Goal: Task Accomplishment & Management: Use online tool/utility

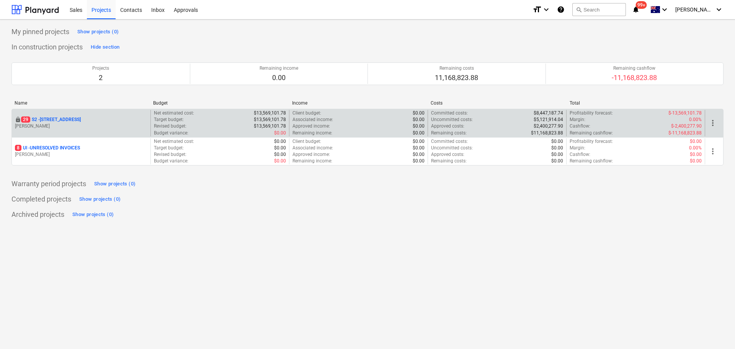
click at [58, 117] on p "29 S2 - 76 Beach Rd, Sandringham" at bounding box center [51, 119] width 60 height 7
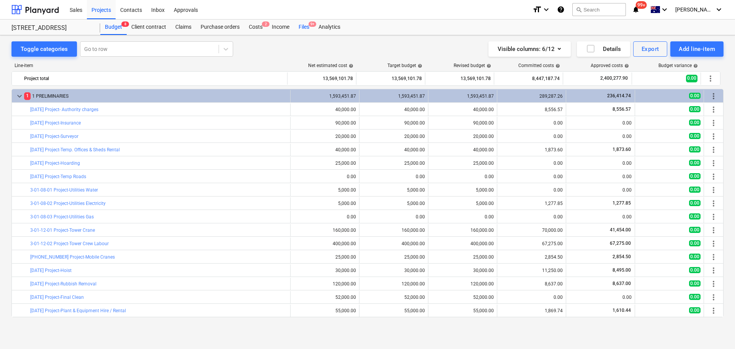
click at [307, 25] on div "Files 9+" at bounding box center [304, 27] width 20 height 15
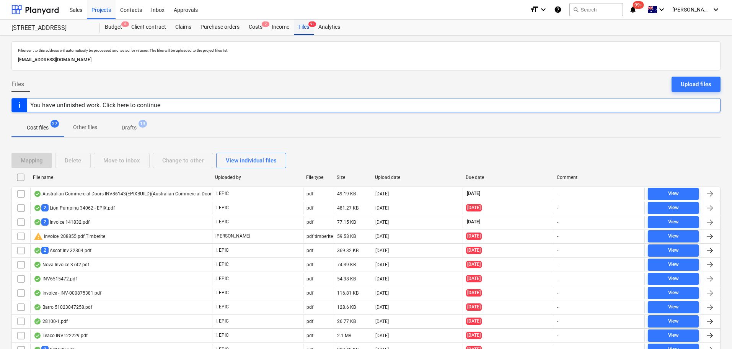
click at [303, 32] on div "Files 9+" at bounding box center [304, 27] width 20 height 15
click at [255, 31] on div "Costs 2" at bounding box center [255, 27] width 23 height 15
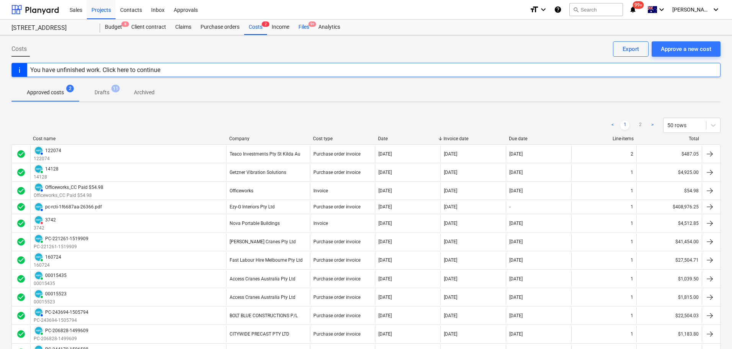
click at [309, 23] on div "Files 9+" at bounding box center [304, 27] width 20 height 15
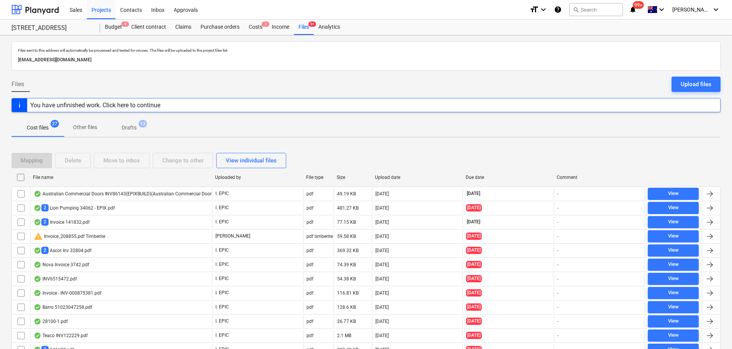
click at [51, 128] on span "Cost files 27" at bounding box center [38, 128] width 34 height 8
click at [103, 126] on span "Other files" at bounding box center [85, 127] width 42 height 13
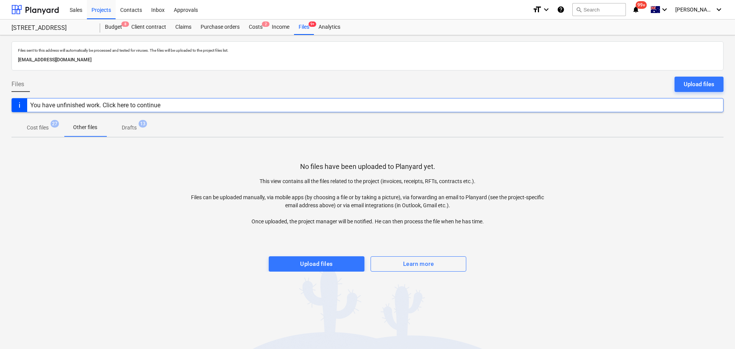
drag, startPoint x: 119, startPoint y: 132, endPoint x: 112, endPoint y: 137, distance: 9.3
click at [120, 132] on span "Drafts 13" at bounding box center [129, 128] width 46 height 14
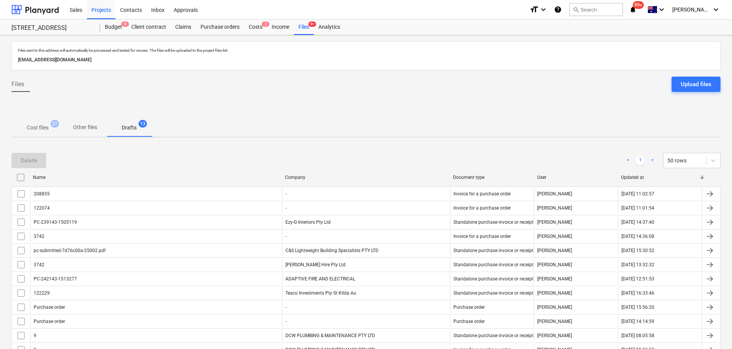
drag, startPoint x: 48, startPoint y: 128, endPoint x: 54, endPoint y: 134, distance: 8.7
click at [49, 129] on p "Cost files" at bounding box center [38, 128] width 22 height 8
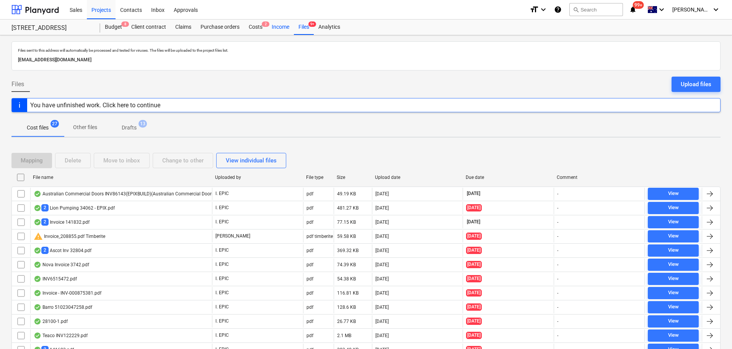
click at [283, 29] on div "Income" at bounding box center [280, 27] width 27 height 15
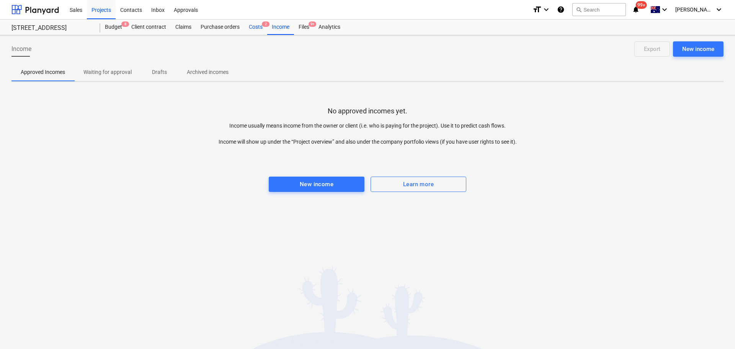
click at [253, 27] on div "Costs 2" at bounding box center [255, 27] width 23 height 15
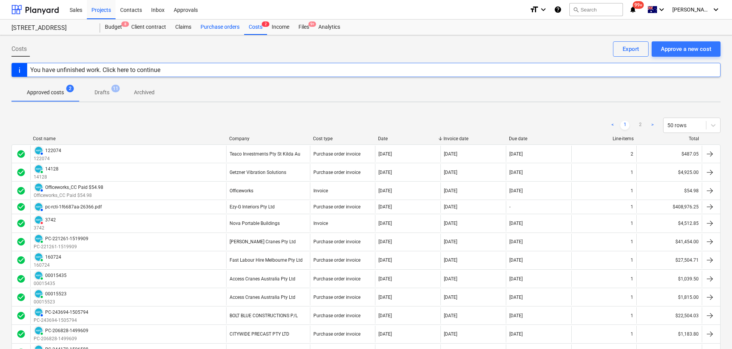
click at [230, 27] on div "Purchase orders" at bounding box center [220, 27] width 48 height 15
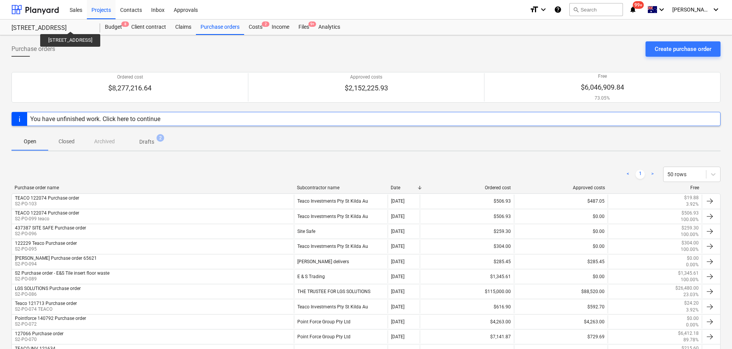
click at [78, 25] on div "76 Beach Rd, Sandringham" at bounding box center [51, 28] width 80 height 8
click at [73, 9] on div "Sales" at bounding box center [76, 10] width 22 height 20
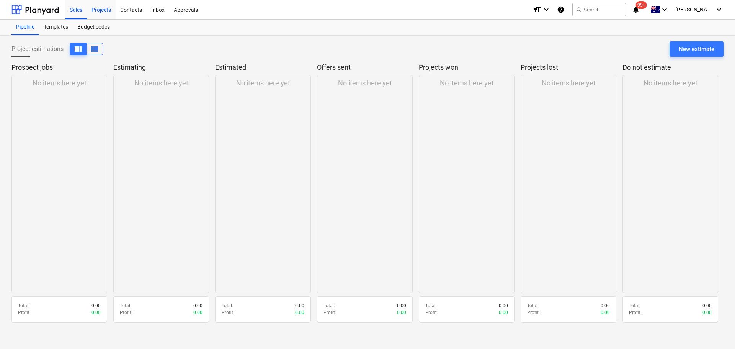
click at [96, 3] on div "Projects" at bounding box center [101, 10] width 29 height 20
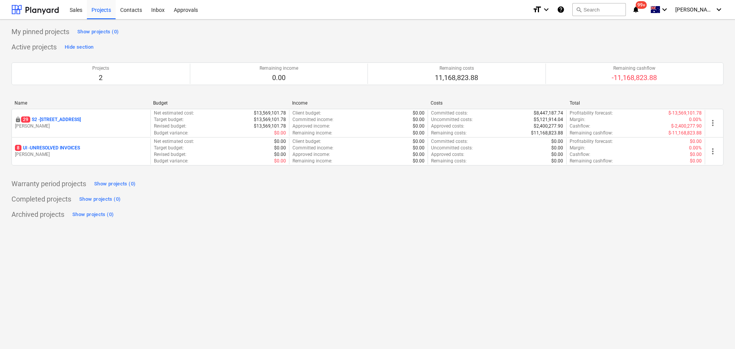
click at [60, 156] on p "M. Lebon" at bounding box center [81, 154] width 132 height 7
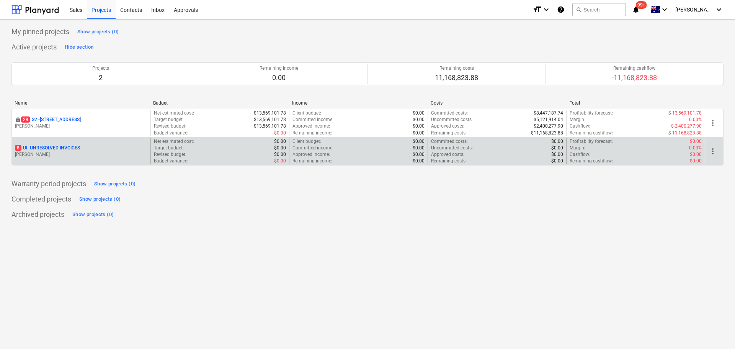
click at [63, 147] on p "8 UI - UNRESOLVED INVOICES" at bounding box center [47, 148] width 65 height 7
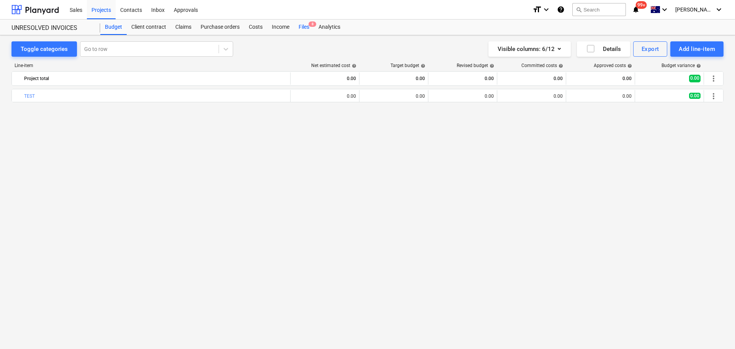
click at [310, 34] on div "Files 8" at bounding box center [304, 27] width 20 height 15
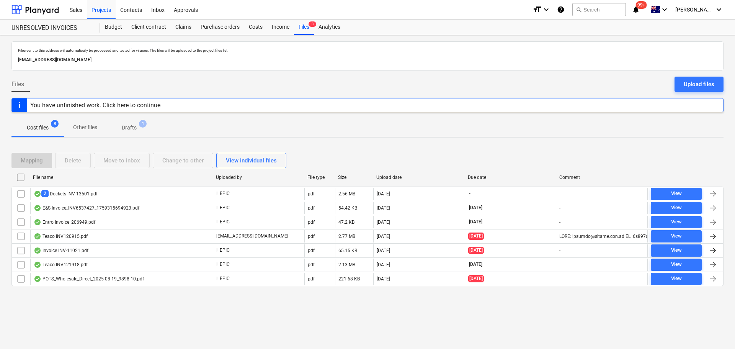
drag, startPoint x: 106, startPoint y: 13, endPoint x: 100, endPoint y: 19, distance: 8.9
click at [106, 13] on div "Projects" at bounding box center [101, 10] width 29 height 20
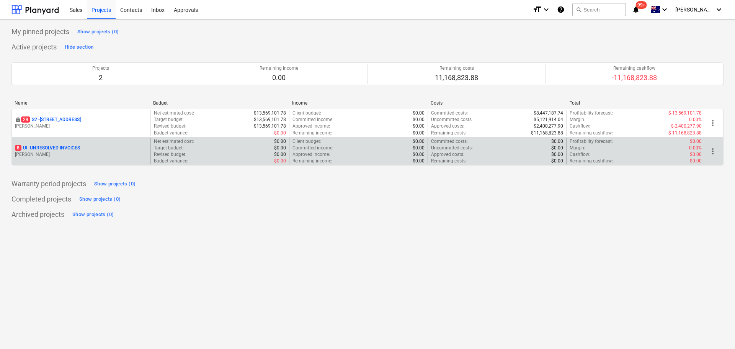
click at [67, 145] on p "8 UI - UNRESOLVED INVOICES" at bounding box center [47, 148] width 65 height 7
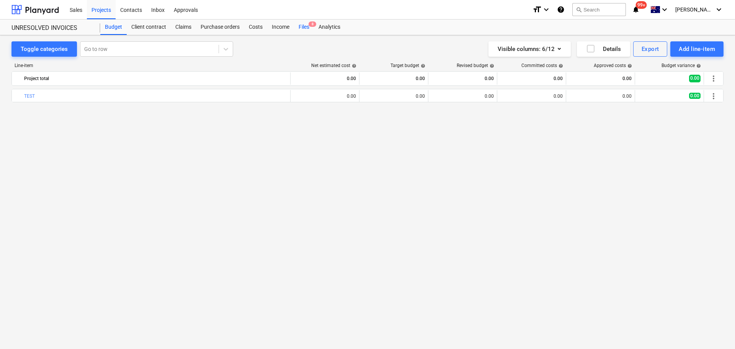
click at [302, 28] on div "Files 8" at bounding box center [304, 27] width 20 height 15
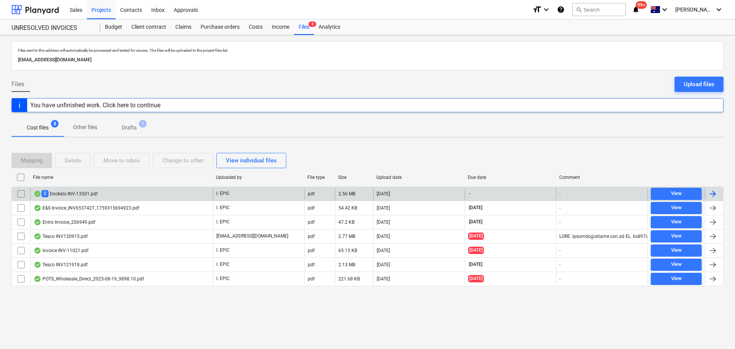
click at [65, 191] on div "2 Dockets INV-13501.pdf" at bounding box center [66, 193] width 64 height 7
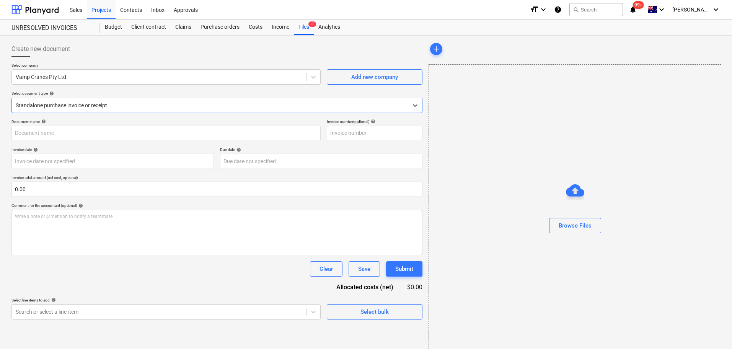
type input "INV-13501"
type input "06 Oct 2025"
type input "30 Oct 2025"
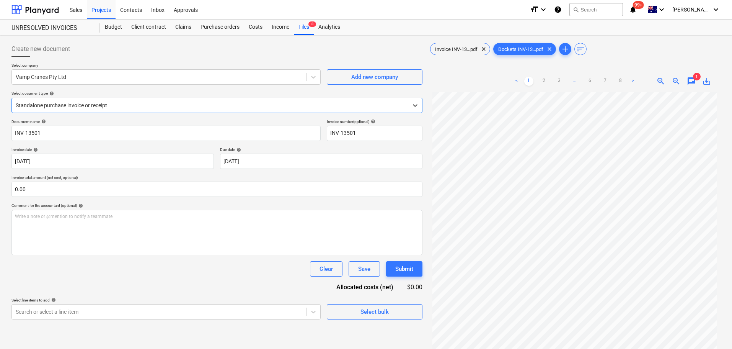
click at [552, 77] on ul "< 1 2 3 ... 6 7 8 >" at bounding box center [575, 81] width 126 height 9
click at [543, 82] on link "2" at bounding box center [544, 81] width 9 height 9
click at [560, 83] on link "3" at bounding box center [559, 81] width 9 height 9
click at [567, 84] on link "4" at bounding box center [567, 81] width 9 height 9
click at [575, 74] on div "< 1 2 3 4 5 6 7 8 >" at bounding box center [575, 80] width 141 height 21
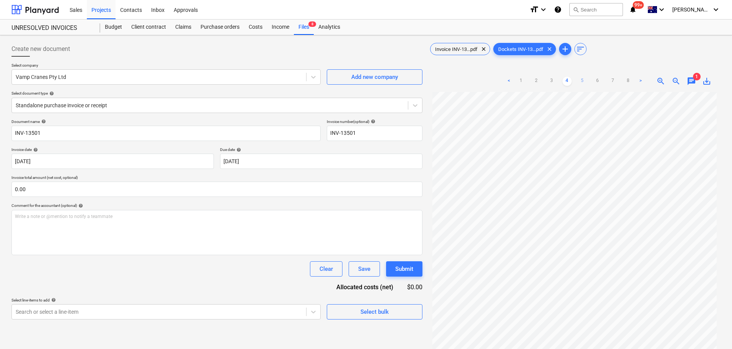
click at [583, 82] on link "5" at bounding box center [582, 81] width 9 height 9
click at [590, 82] on ul "< 1 2 3 4 5 6 7 8 >" at bounding box center [575, 81] width 141 height 9
click at [593, 82] on ul "< 1 2 3 4 5 6 7 8 >" at bounding box center [575, 81] width 141 height 9
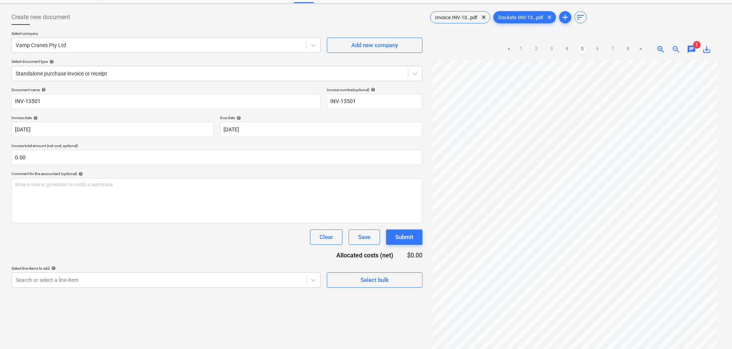
scroll to position [0, 0]
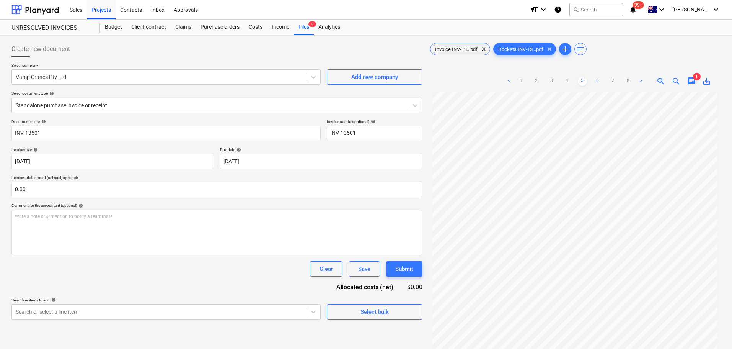
click at [596, 79] on link "6" at bounding box center [597, 81] width 9 height 9
click at [610, 73] on div "< 1 2 3 ... 5 6 7 8 >" at bounding box center [575, 80] width 141 height 21
click at [612, 81] on link "7" at bounding box center [613, 81] width 9 height 9
click at [619, 82] on link "8" at bounding box center [620, 81] width 9 height 9
click at [632, 79] on link ">" at bounding box center [633, 81] width 9 height 9
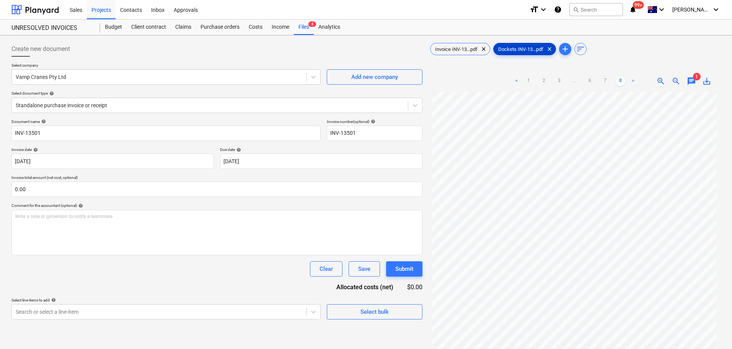
click at [510, 46] on span "Dockets INV-13...pdf" at bounding box center [521, 49] width 54 height 6
click at [457, 49] on span "Invoice INV-13...pdf" at bounding box center [457, 49] width 52 height 6
drag, startPoint x: 583, startPoint y: 81, endPoint x: 583, endPoint y: 90, distance: 9.2
click at [583, 82] on link "2" at bounding box center [582, 81] width 9 height 9
click at [563, 80] on link "1" at bounding box center [567, 81] width 9 height 9
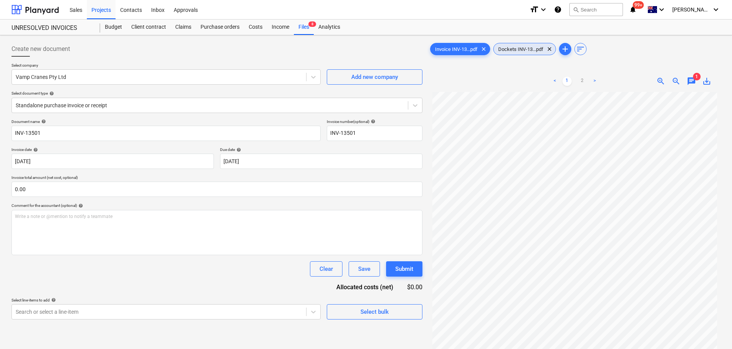
click at [516, 50] on span "Dockets INV-13...pdf" at bounding box center [521, 49] width 54 height 6
drag, startPoint x: 541, startPoint y: 82, endPoint x: 541, endPoint y: 86, distance: 4.3
click at [541, 83] on link "2" at bounding box center [544, 81] width 9 height 9
click at [454, 47] on span "Invoice INV-13...pdf" at bounding box center [457, 49] width 52 height 6
click at [584, 86] on div "< 1 2 >" at bounding box center [574, 80] width 93 height 21
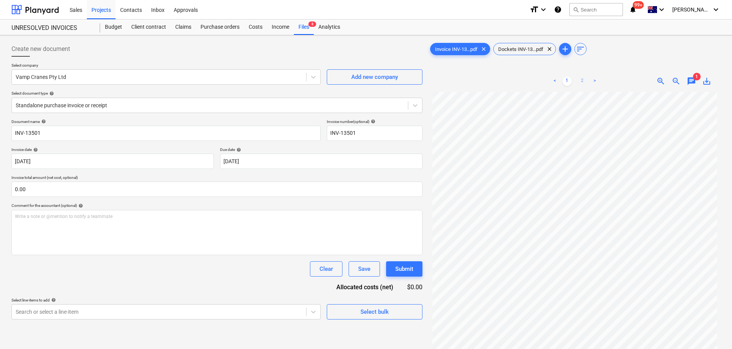
click at [583, 83] on link "2" at bounding box center [582, 81] width 9 height 9
click at [565, 83] on link "1" at bounding box center [567, 81] width 9 height 9
click at [299, 24] on div "Files 8" at bounding box center [304, 27] width 20 height 15
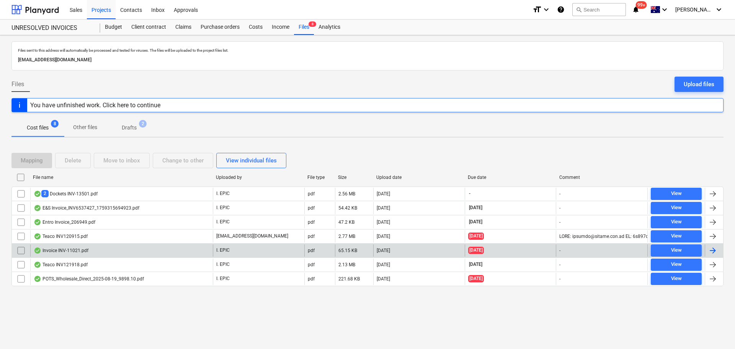
click at [110, 250] on div "Invoice INV-11021.pdf" at bounding box center [121, 250] width 183 height 12
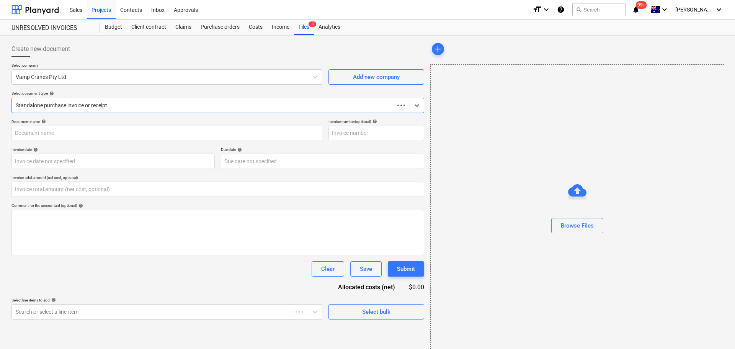
type input "0.00"
type input "INV-11021"
type input "05 May 2025"
type input "04 May 2025"
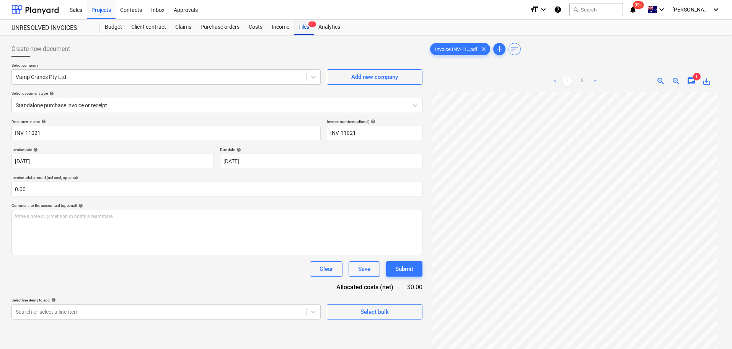
click at [309, 31] on div "Files 8" at bounding box center [304, 27] width 20 height 15
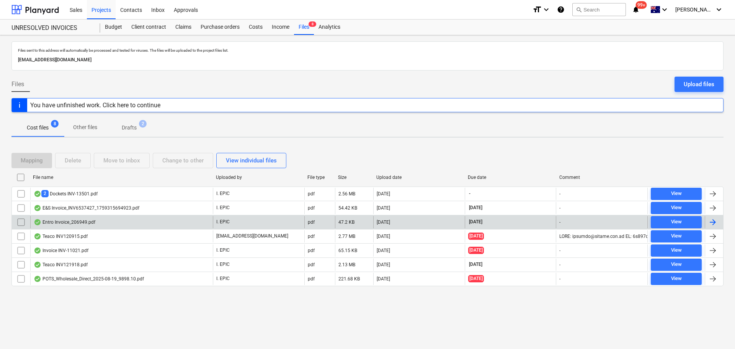
click at [91, 221] on div "Entro Invoice_206949.pdf" at bounding box center [65, 222] width 62 height 6
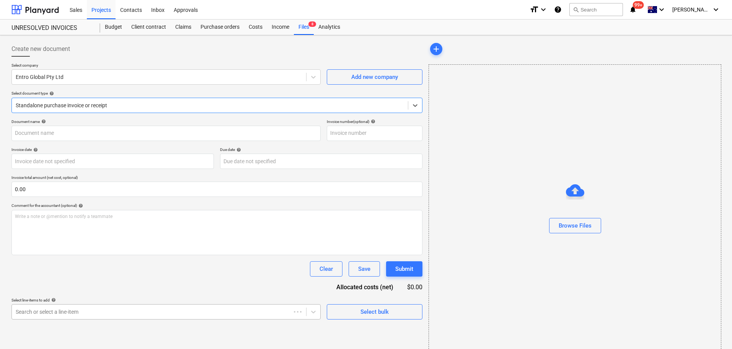
type input "INV206949"
type input "03 Oct 2025"
type input "30 Nov 2025"
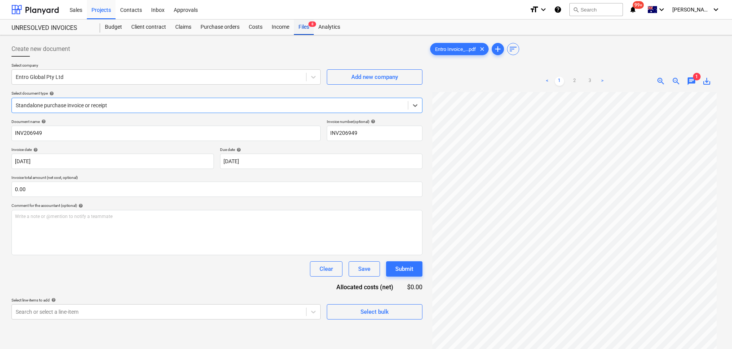
click at [309, 29] on div "Files 8" at bounding box center [304, 27] width 20 height 15
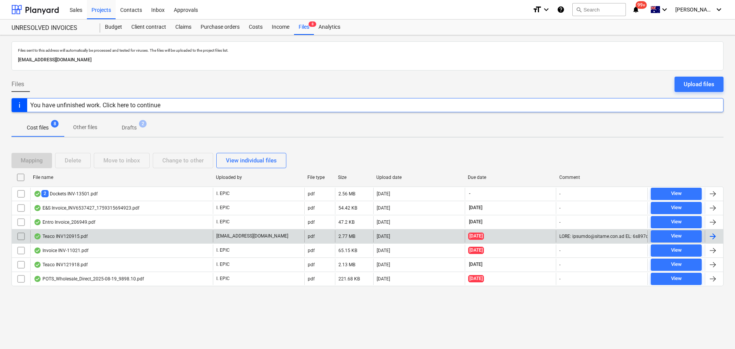
click at [70, 235] on div "Teaco INV120915.pdf" at bounding box center [61, 236] width 54 height 6
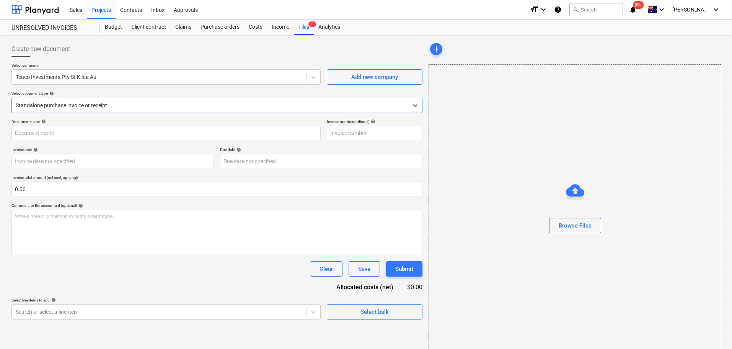
type input "120915"
type input "11 Aug 2025"
type input "18 Aug 2025"
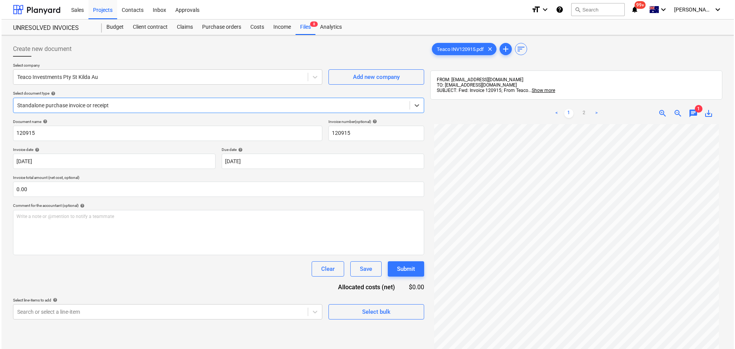
scroll to position [77, 0]
click at [694, 111] on span "1" at bounding box center [697, 109] width 8 height 8
click at [687, 111] on span "chat" at bounding box center [691, 113] width 9 height 9
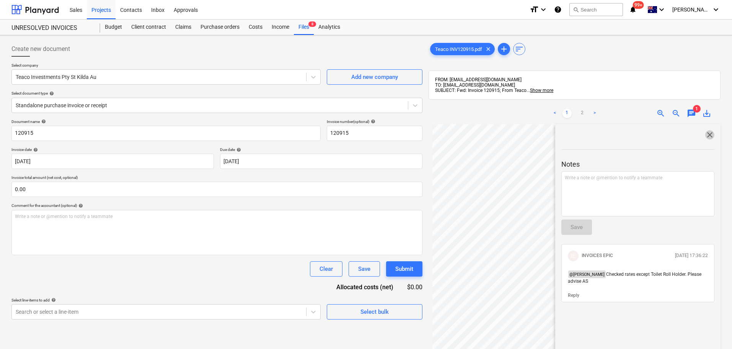
click at [709, 134] on span "close" at bounding box center [710, 134] width 9 height 9
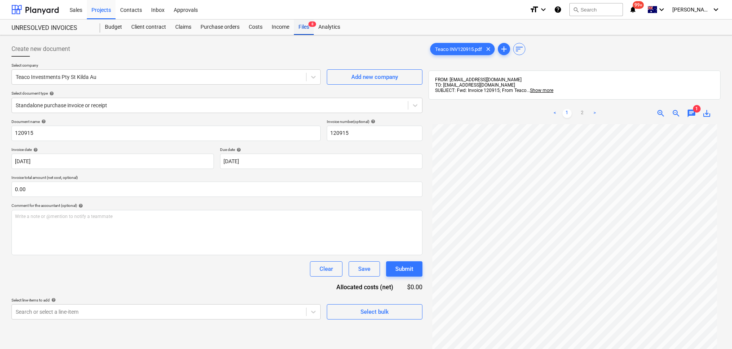
click at [309, 20] on div "Files 8" at bounding box center [304, 27] width 20 height 15
